Goal: Information Seeking & Learning: Find specific fact

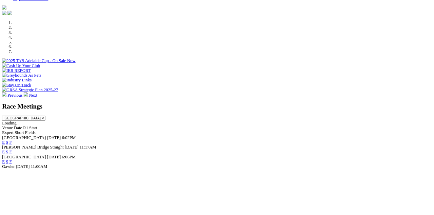
scroll to position [187, 0]
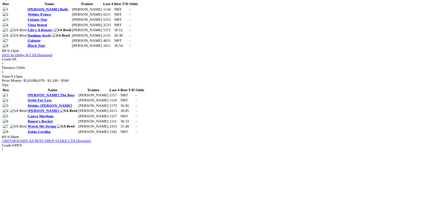
scroll to position [1077, 0]
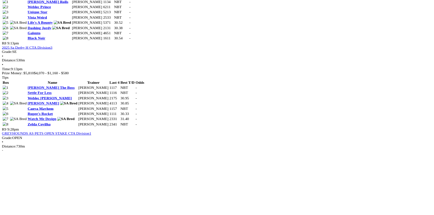
scroll to position [1122, 0]
